Goal: Information Seeking & Learning: Learn about a topic

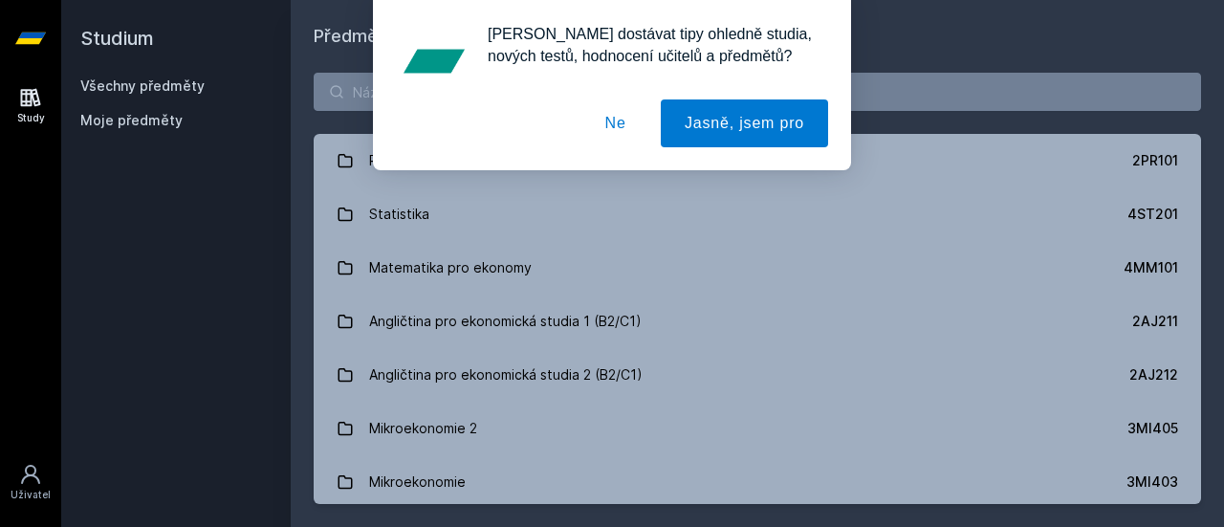
click at [612, 127] on button "Ne" at bounding box center [616, 123] width 69 height 48
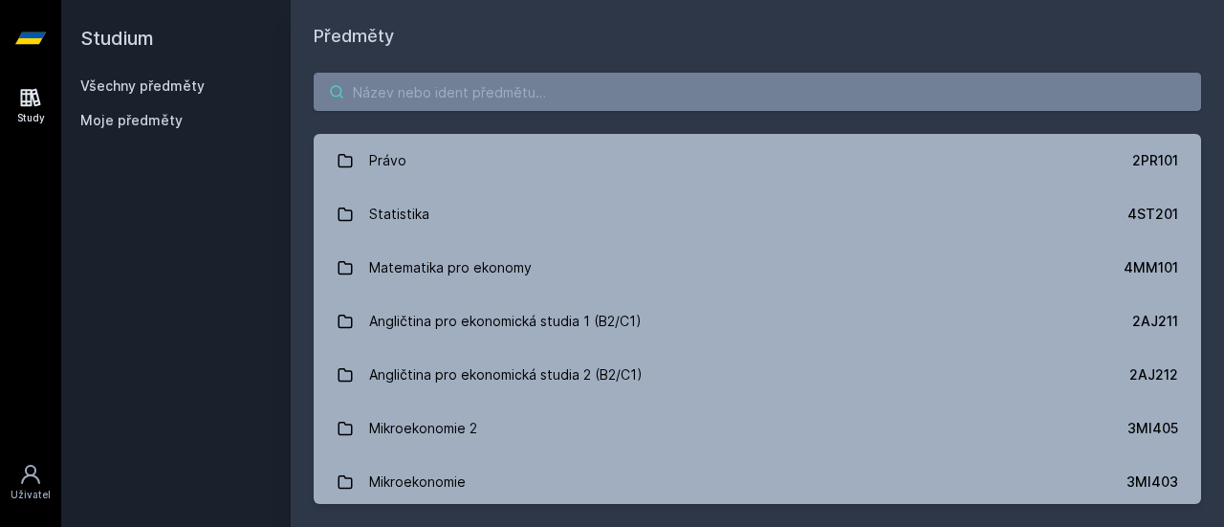
click at [645, 91] on input "search" at bounding box center [758, 92] width 888 height 38
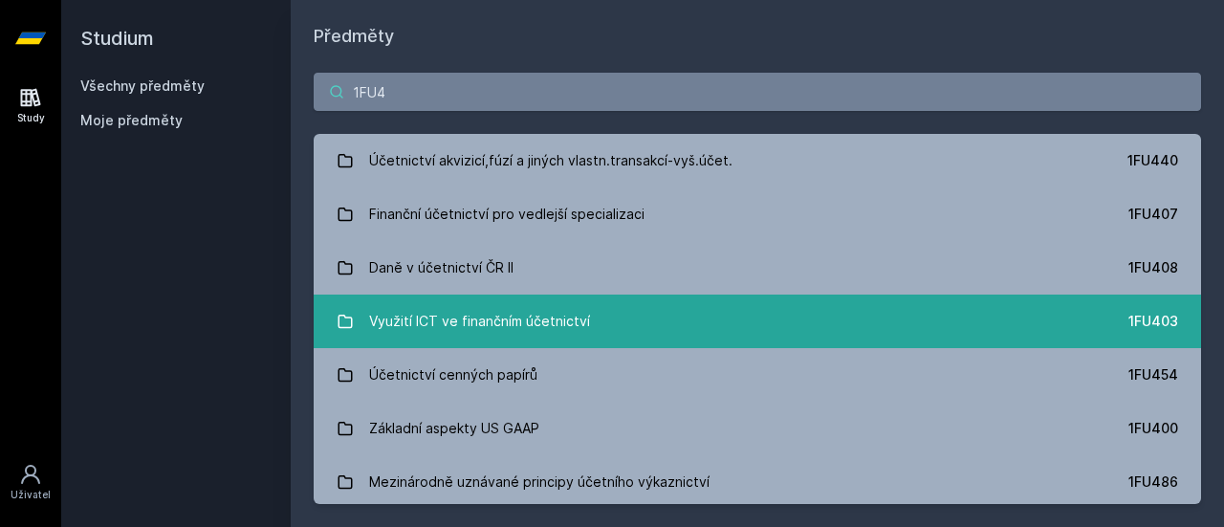
type input "1FU4"
click at [516, 306] on div "Využití ICT ve finančním účetnictví" at bounding box center [479, 321] width 221 height 38
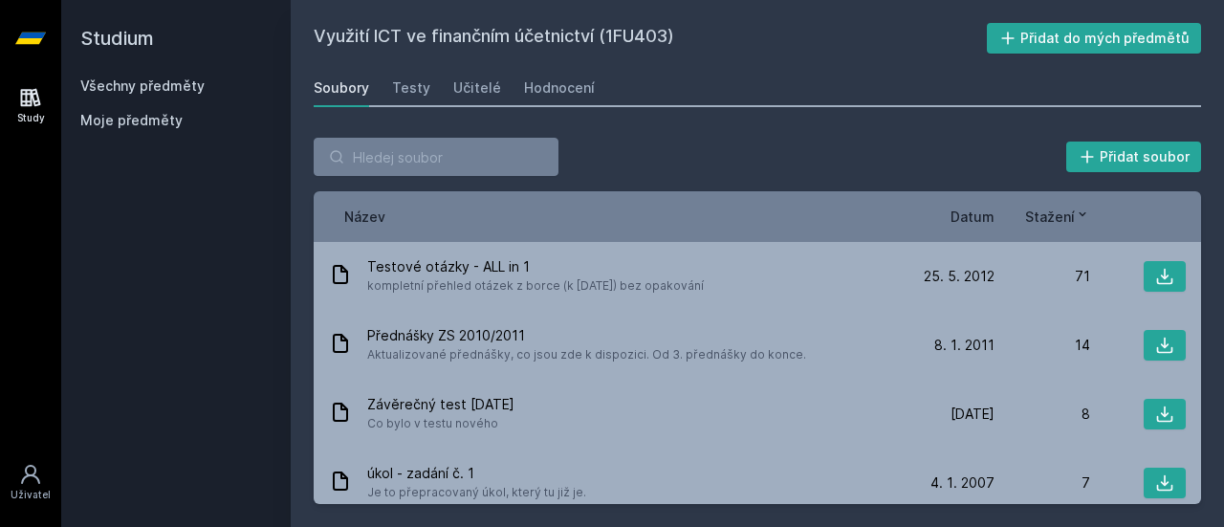
click at [814, 213] on span "Datum" at bounding box center [973, 217] width 44 height 20
click at [459, 87] on div "Učitelé" at bounding box center [477, 87] width 48 height 19
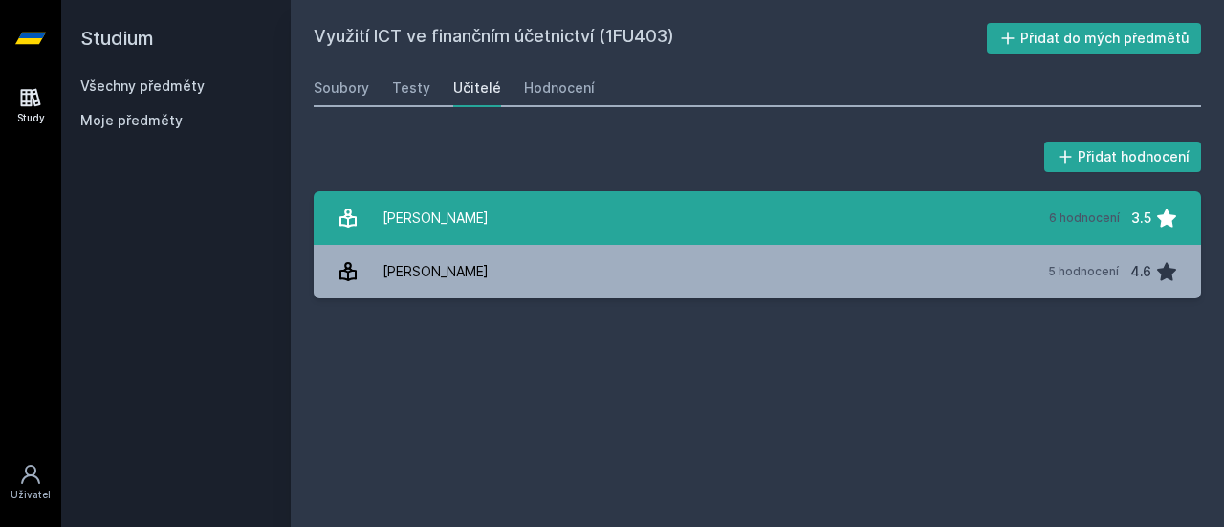
click at [451, 217] on div "[PERSON_NAME]" at bounding box center [436, 218] width 106 height 38
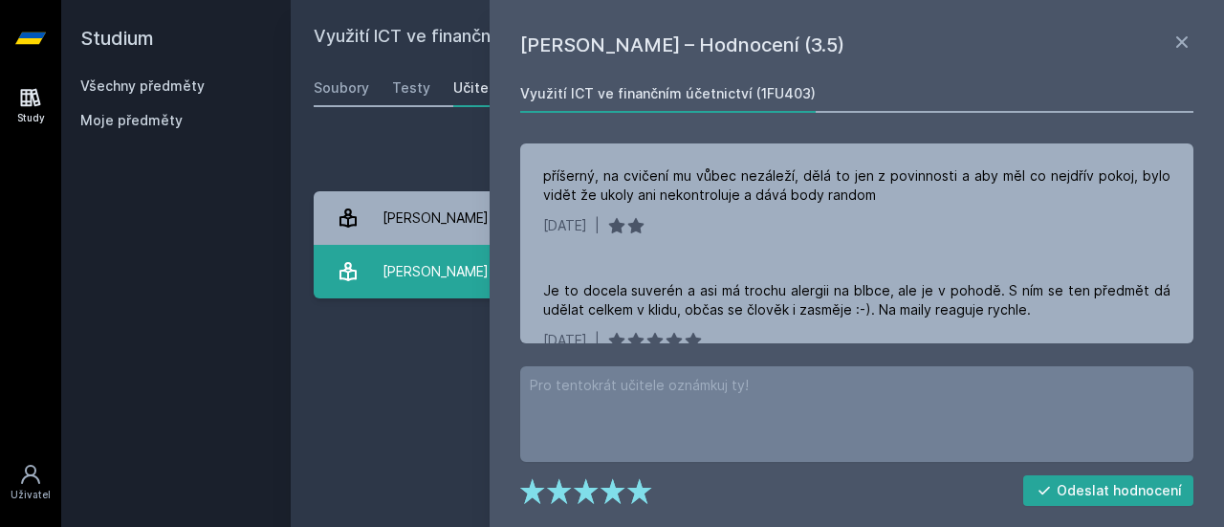
click at [455, 280] on div "[PERSON_NAME]" at bounding box center [436, 271] width 106 height 38
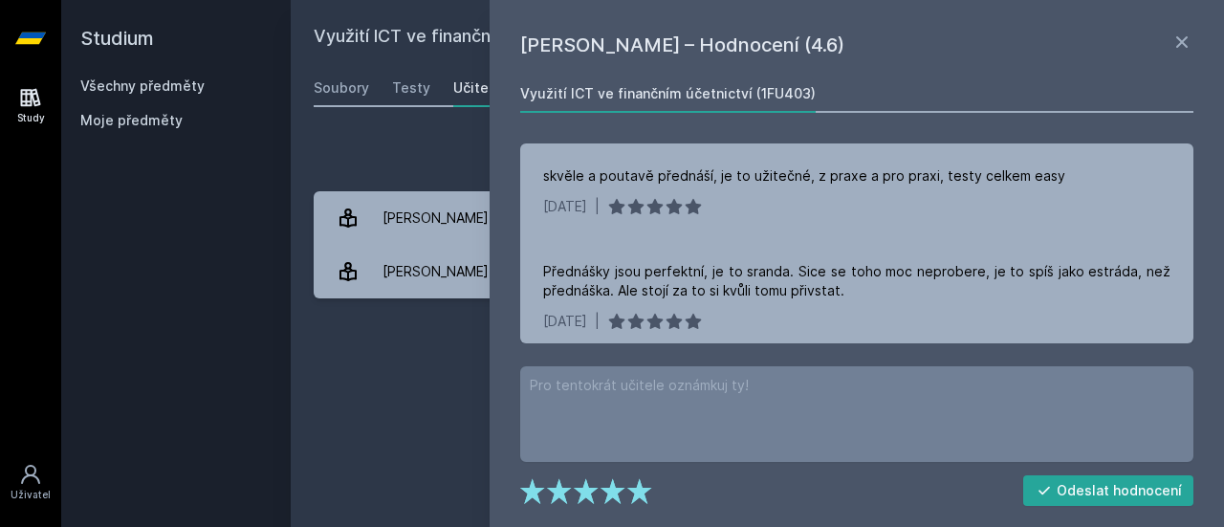
click at [814, 29] on div "[PERSON_NAME] – Hodnocení (4.6) Využití ICT ve finančním účetnictví (1FU403) sk…" at bounding box center [857, 263] width 735 height 527
click at [814, 39] on icon at bounding box center [1182, 42] width 23 height 23
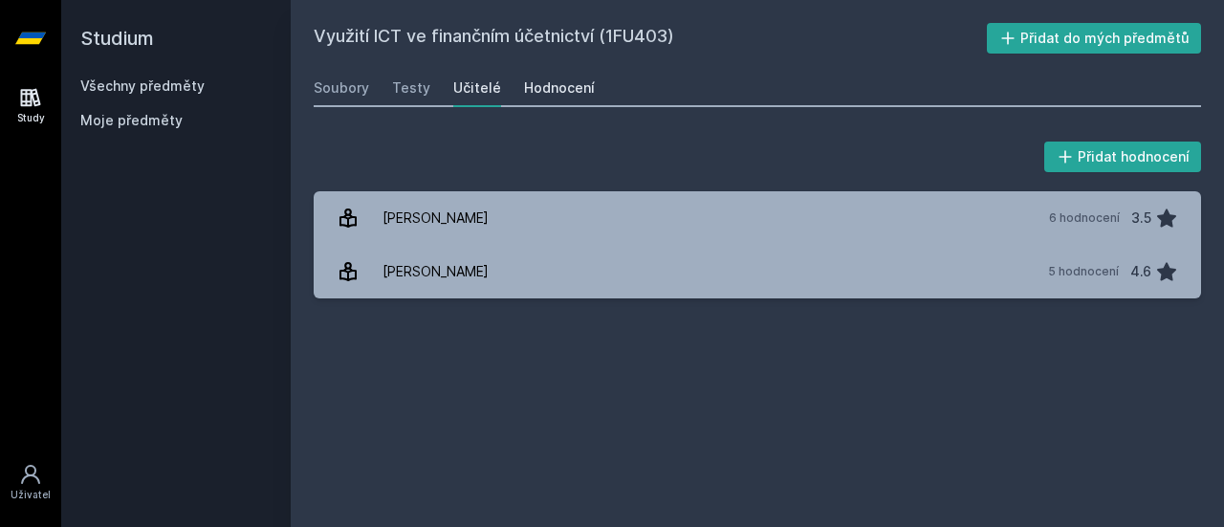
click at [559, 80] on div "Hodnocení" at bounding box center [559, 87] width 71 height 19
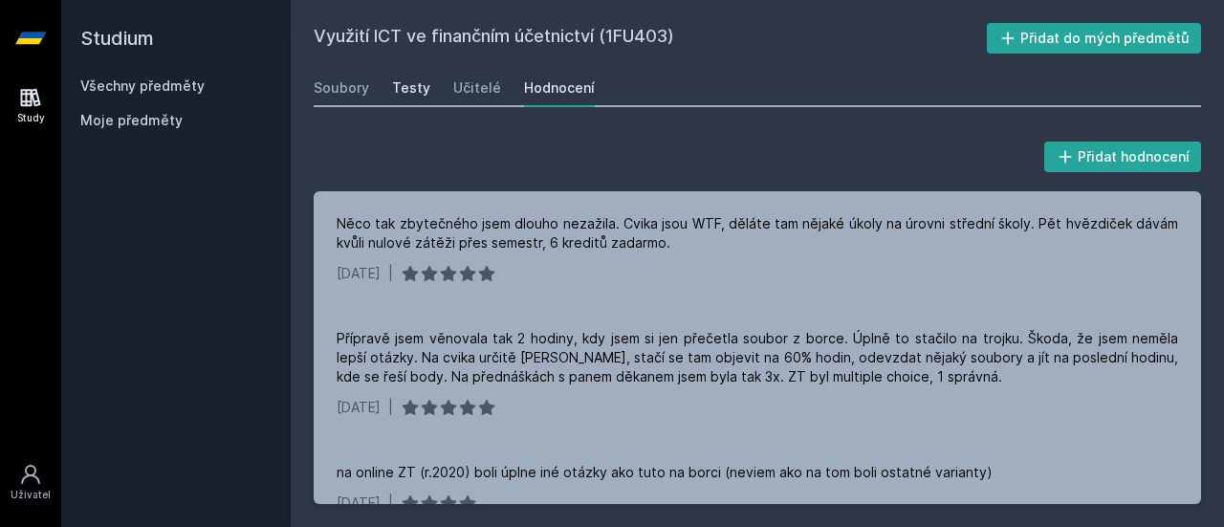
click at [419, 85] on div "Testy" at bounding box center [411, 87] width 38 height 19
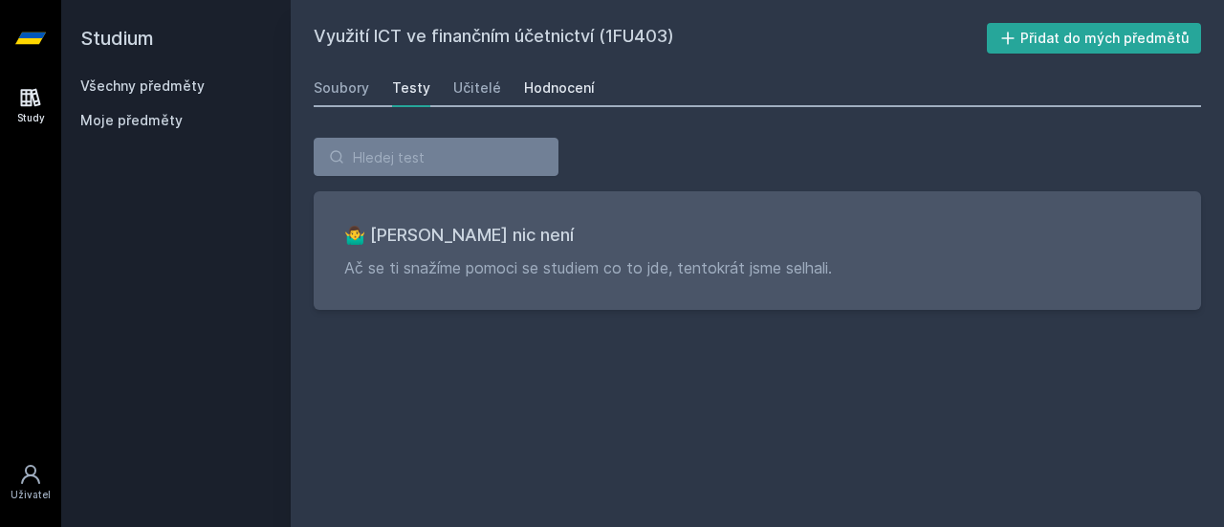
click at [566, 99] on link "Hodnocení" at bounding box center [559, 88] width 71 height 38
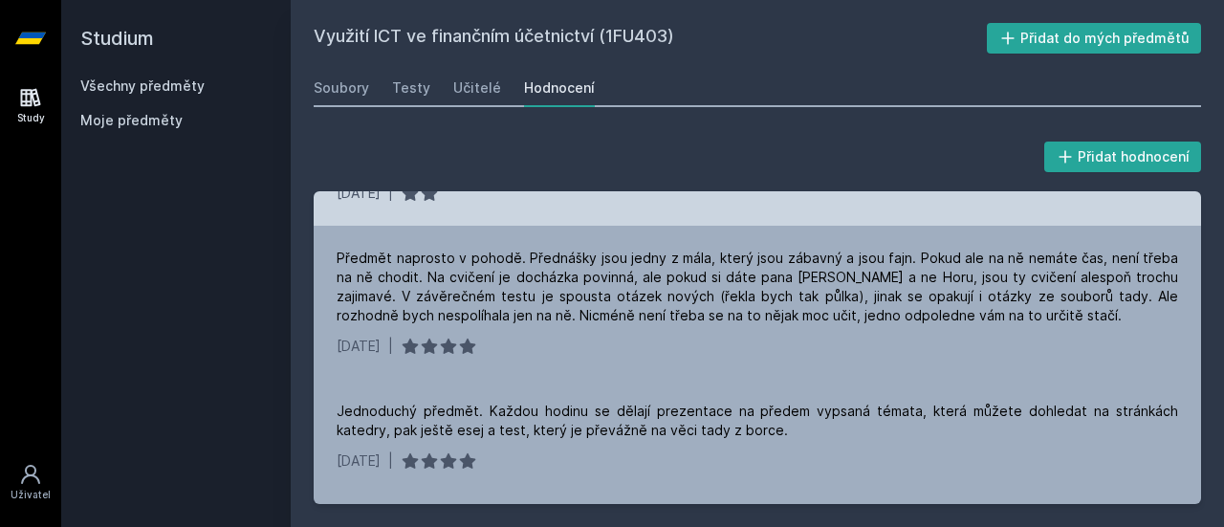
scroll to position [571, 0]
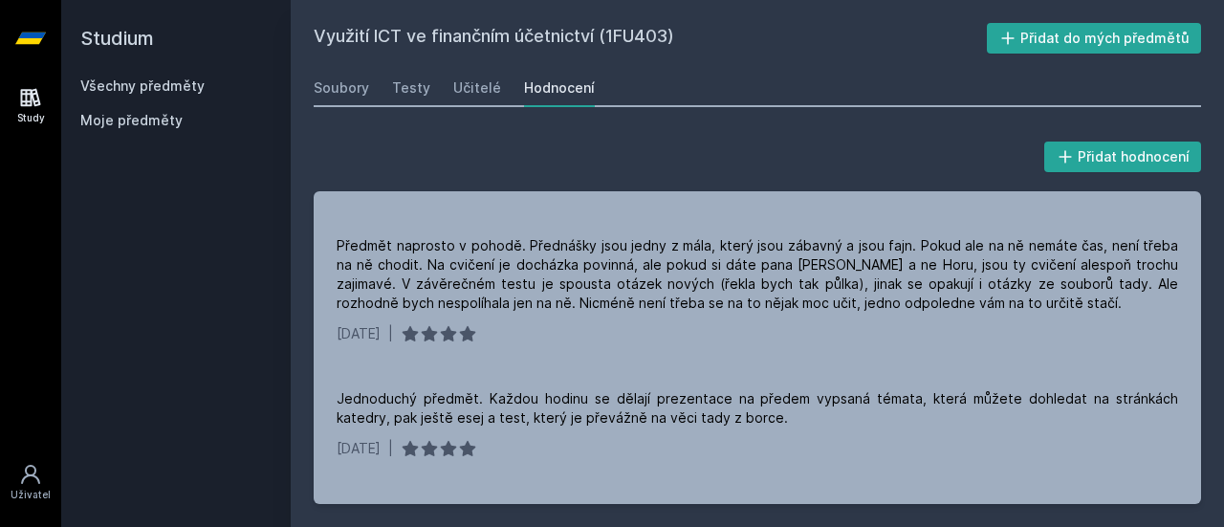
click at [153, 78] on link "Všechny předměty" at bounding box center [142, 85] width 124 height 16
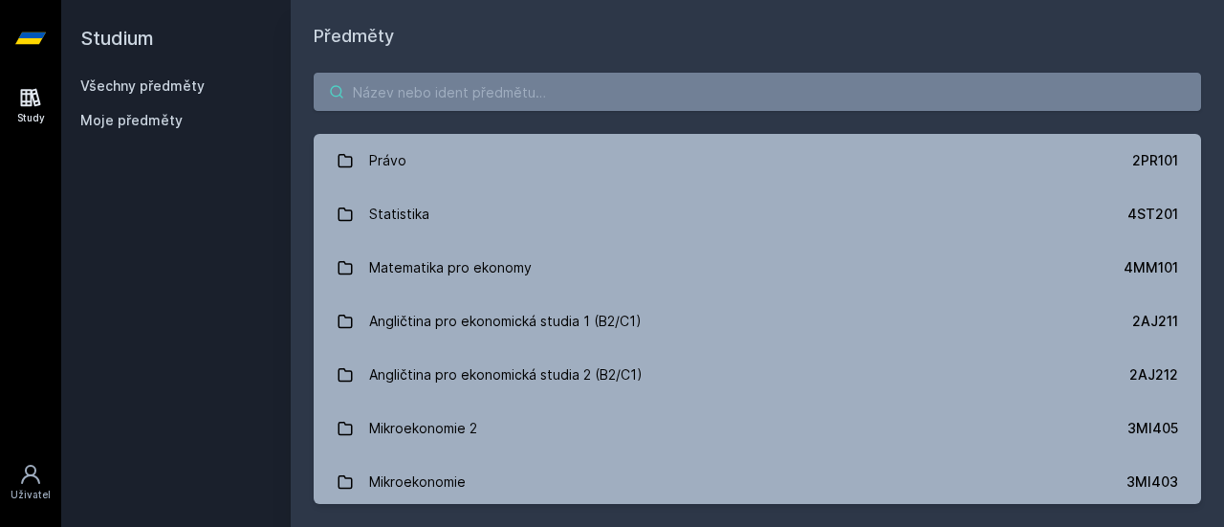
click at [454, 97] on input "search" at bounding box center [758, 92] width 888 height 38
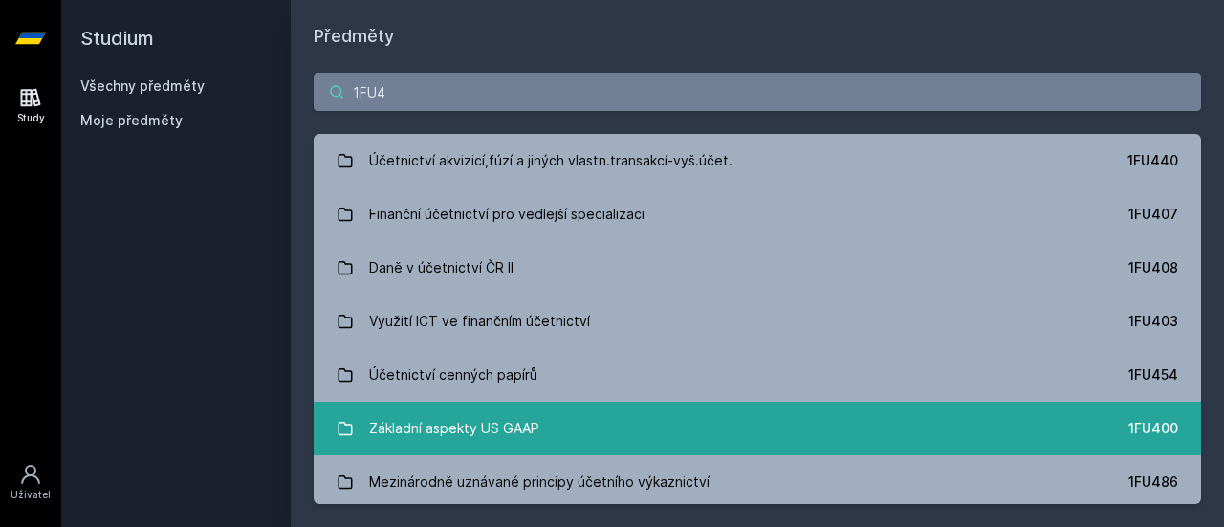
type input "1FU4"
click at [544, 425] on link "Základní aspekty US GAAP 1FU400" at bounding box center [758, 429] width 888 height 54
